Goal: Task Accomplishment & Management: Manage account settings

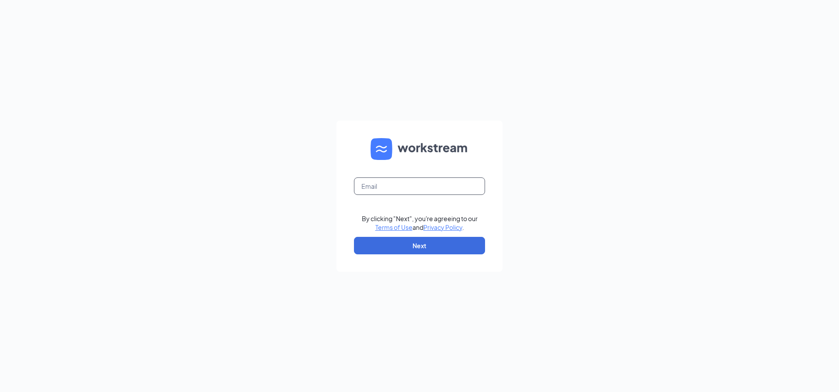
click at [399, 185] on input "text" at bounding box center [419, 185] width 131 height 17
type input "[EMAIL_ADDRESS][DOMAIN_NAME]"
click at [412, 242] on button "Next" at bounding box center [419, 245] width 131 height 17
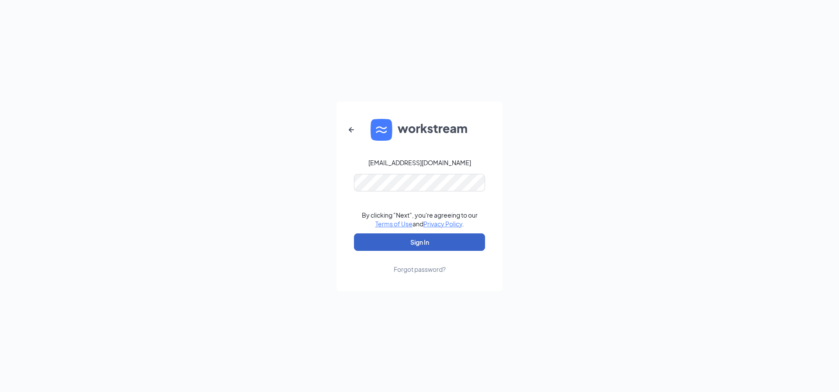
click at [414, 235] on button "Sign In" at bounding box center [419, 241] width 131 height 17
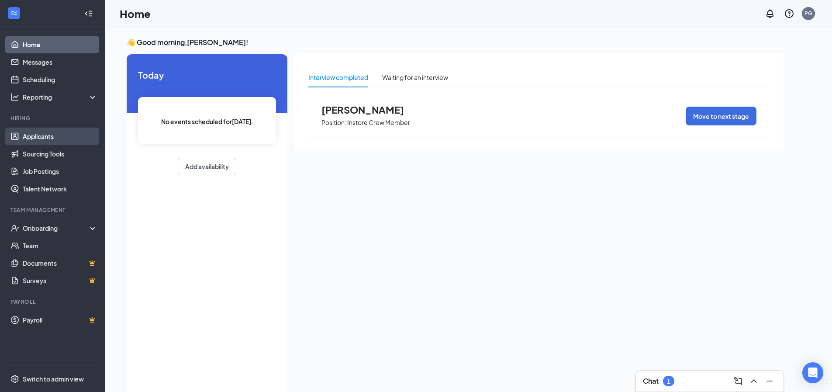
click at [62, 136] on link "Applicants" at bounding box center [60, 136] width 75 height 17
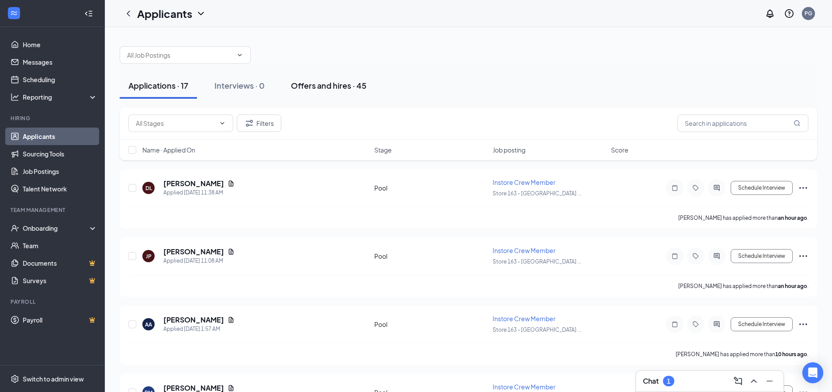
click at [308, 85] on div "Offers and hires · 45" at bounding box center [329, 85] width 76 height 11
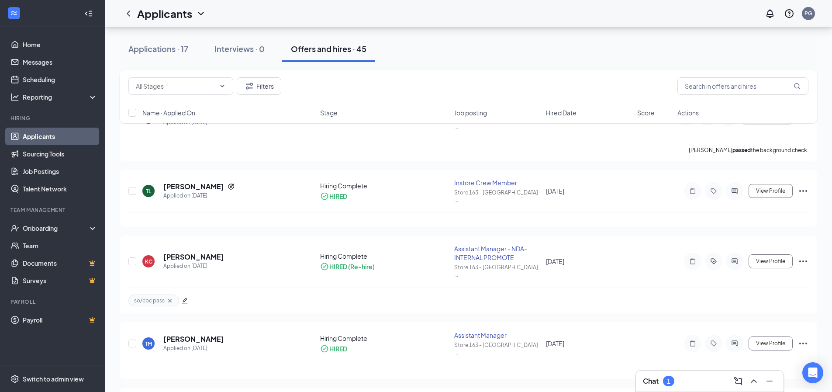
scroll to position [109, 0]
